Goal: Check status: Check status

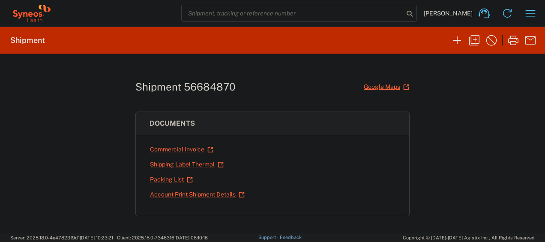
scroll to position [38, 0]
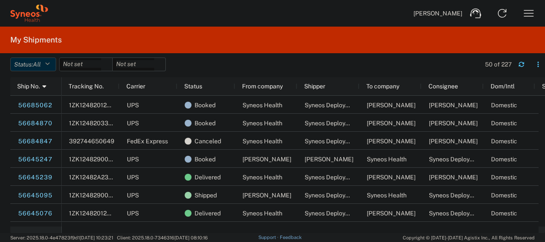
click at [50, 62] on icon "button" at bounding box center [47, 64] width 5 height 6
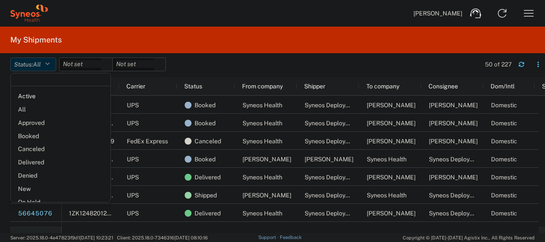
click at [50, 62] on icon "button" at bounding box center [47, 64] width 5 height 6
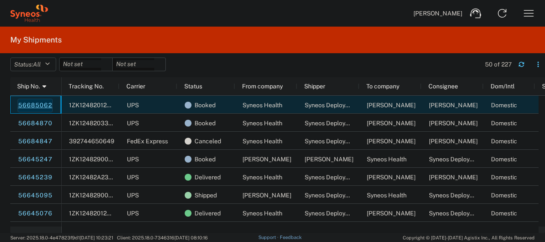
click at [39, 102] on link "56685062" at bounding box center [35, 106] width 35 height 14
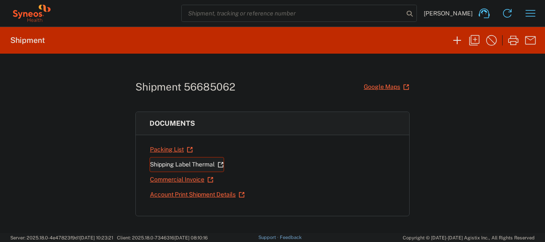
click at [197, 165] on link "Shipping Label Thermal" at bounding box center [187, 164] width 75 height 15
